Goal: Share content: Share content

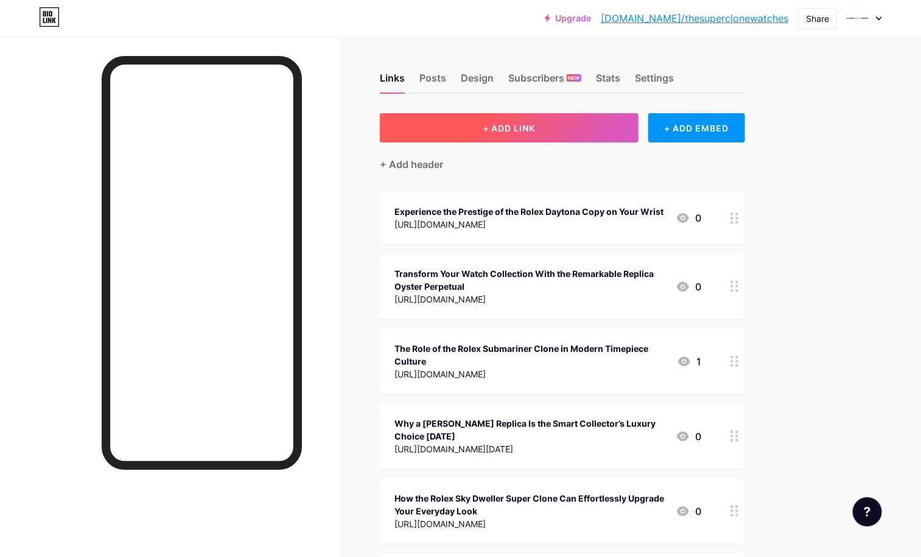
click at [535, 128] on span "+ ADD LINK" at bounding box center [509, 128] width 52 height 10
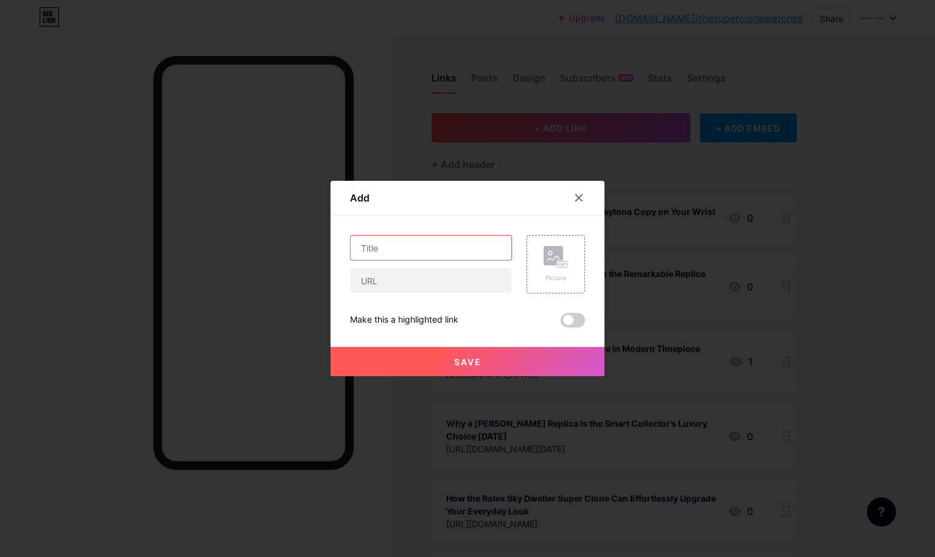
click at [417, 241] on input "text" at bounding box center [431, 248] width 161 height 24
drag, startPoint x: 417, startPoint y: 241, endPoint x: 389, endPoint y: 284, distance: 50.6
click at [389, 284] on div at bounding box center [431, 264] width 162 height 58
paste input "[URL][DOMAIN_NAME][PERSON_NAME]"
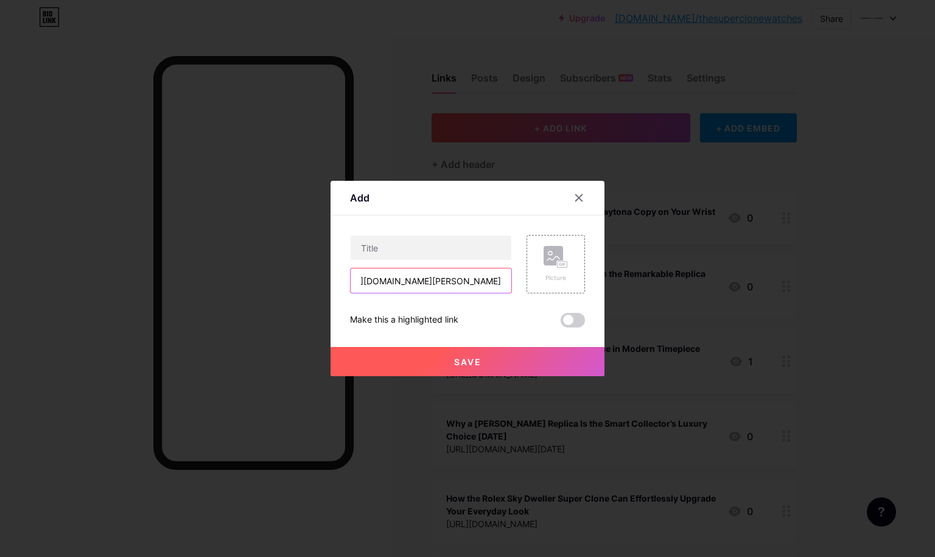
type input "[URL][DOMAIN_NAME][PERSON_NAME]"
click at [378, 243] on input "text" at bounding box center [431, 248] width 161 height 24
paste input "[PERSON_NAME] Replicas That Redefine the Art of Luxury Timekeeping"
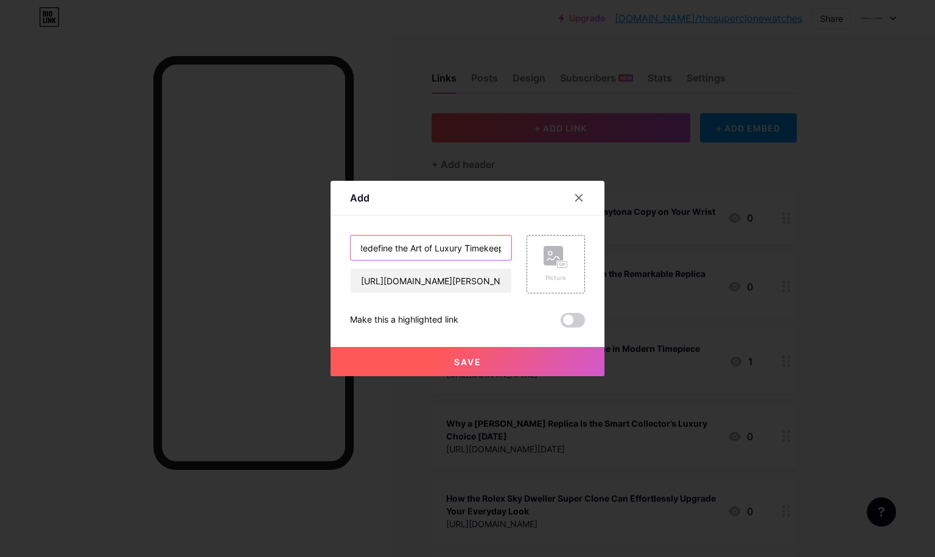
type input "[PERSON_NAME] Replicas That Redefine the Art of Luxury Timekeeping"
click at [560, 313] on span at bounding box center [572, 320] width 24 height 15
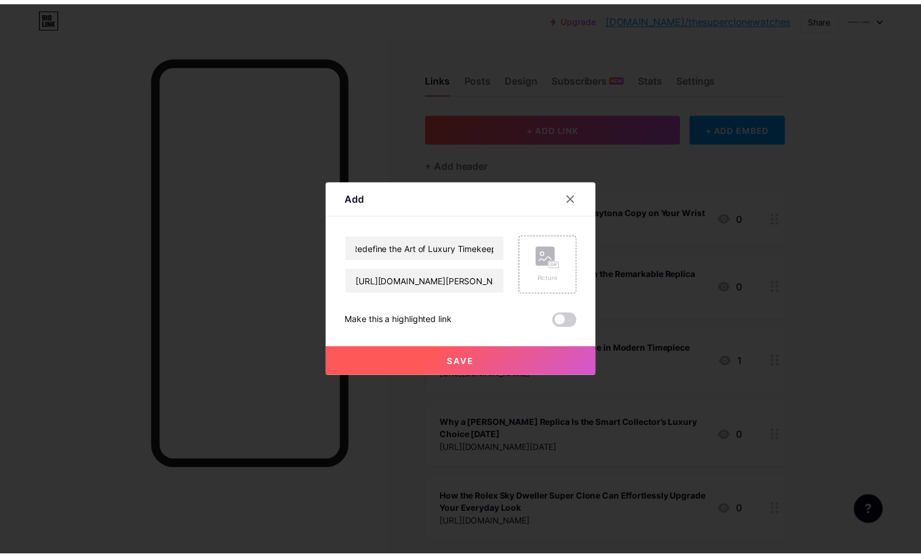
scroll to position [0, 0]
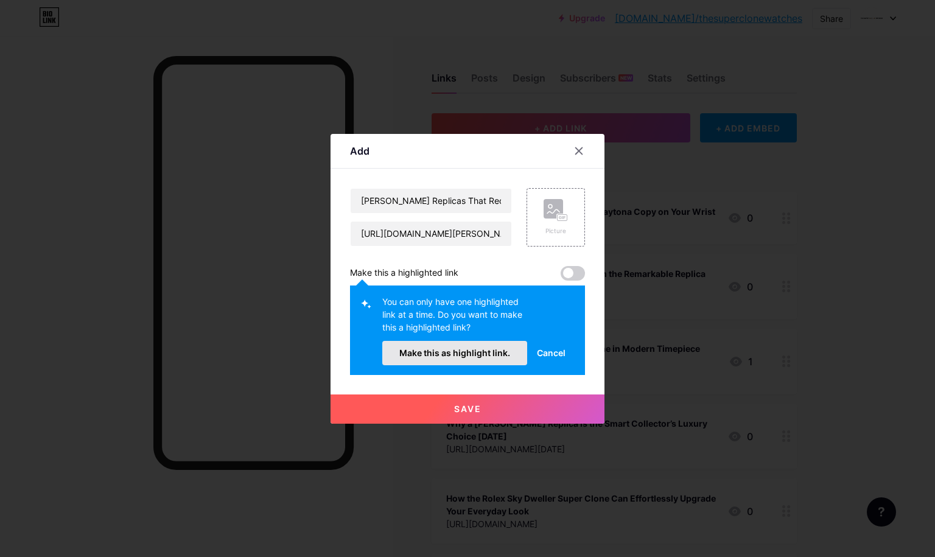
click at [489, 352] on span "Make this as highlight link." at bounding box center [454, 352] width 111 height 10
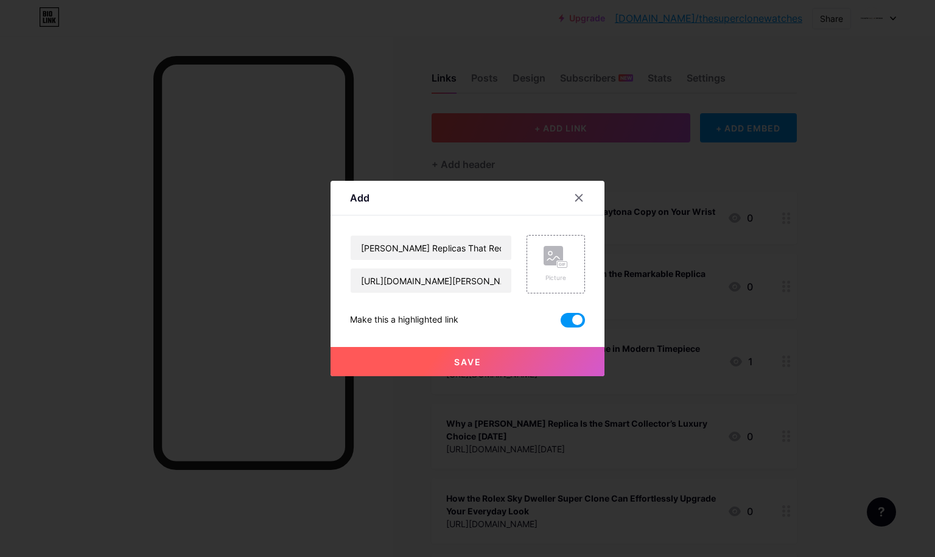
click at [497, 362] on button "Save" at bounding box center [467, 361] width 274 height 29
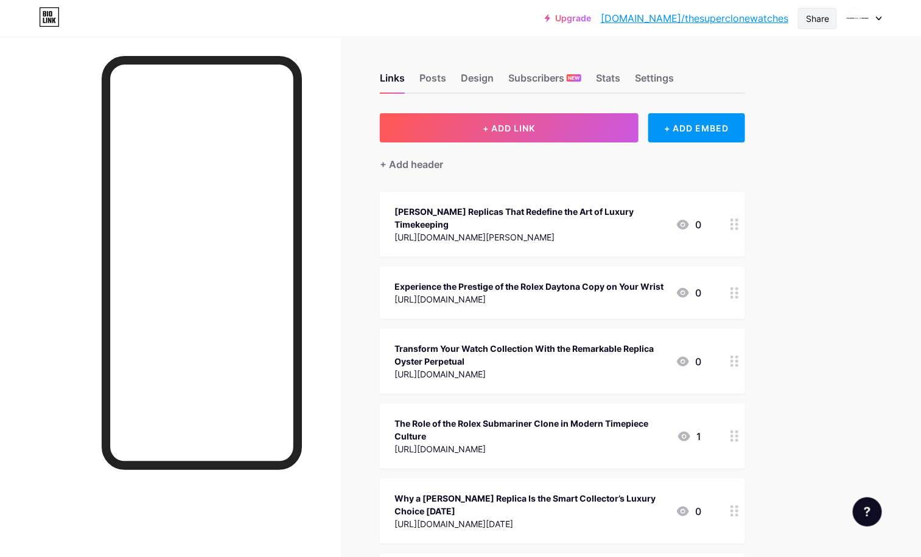
drag, startPoint x: 813, startPoint y: 21, endPoint x: 806, endPoint y: 27, distance: 9.9
click at [814, 20] on div "Share" at bounding box center [817, 18] width 23 height 13
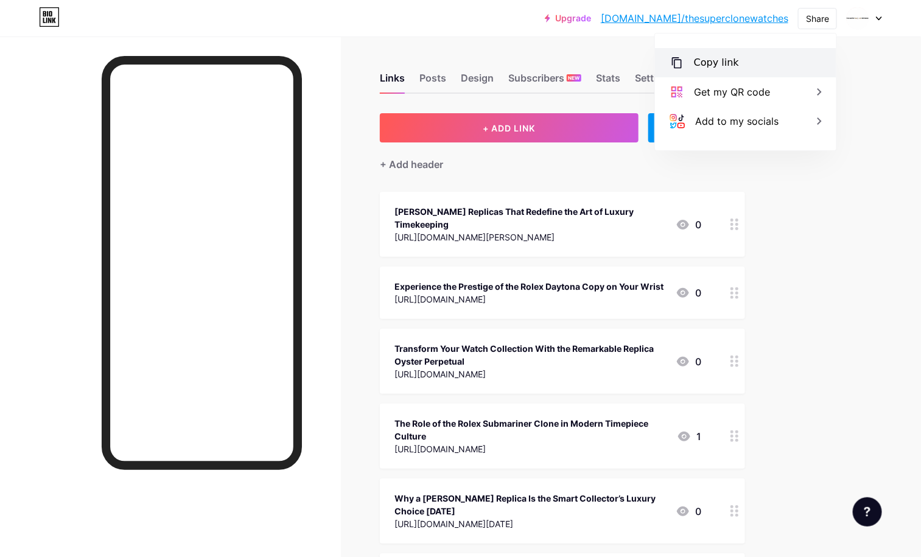
click at [710, 57] on div "Copy link" at bounding box center [716, 62] width 45 height 15
